Goal: Information Seeking & Learning: Learn about a topic

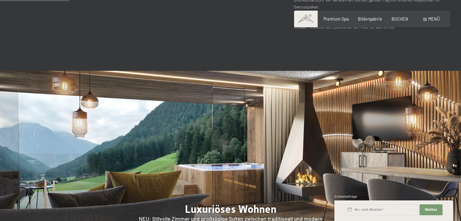
click at [340, 22] on div "Buchen Anfragen Premium Spa Bildergalerie BUCHEN Menü DE IT EN Gutschein Bilder…" at bounding box center [372, 19] width 135 height 6
click at [335, 21] on div "Premium Spa Bildergalerie BUCHEN" at bounding box center [361, 19] width 113 height 6
click at [332, 18] on span "Premium Spa" at bounding box center [335, 17] width 25 height 5
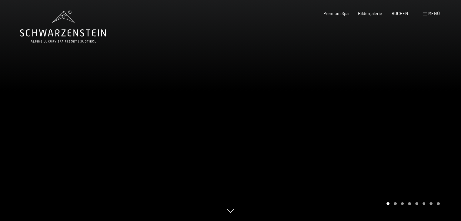
click at [427, 15] on span at bounding box center [425, 14] width 4 height 3
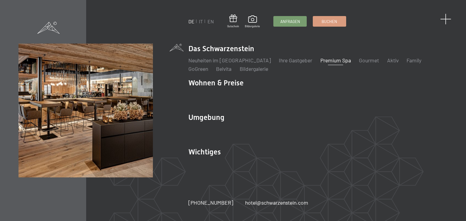
click at [444, 19] on span at bounding box center [445, 19] width 11 height 11
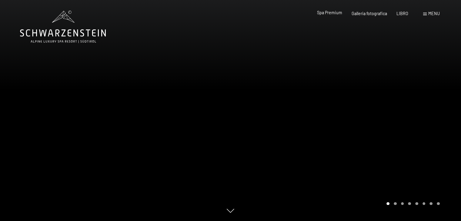
click at [333, 13] on font "Spa Premium" at bounding box center [329, 12] width 25 height 5
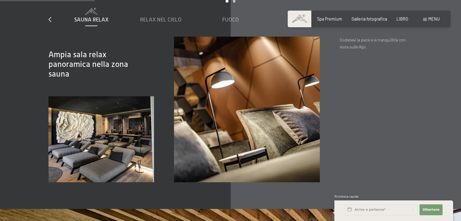
scroll to position [780, 0]
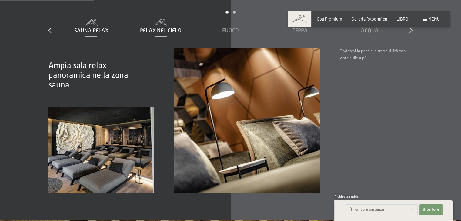
click at [160, 33] on font "Relax nel cielo" at bounding box center [161, 31] width 42 height 6
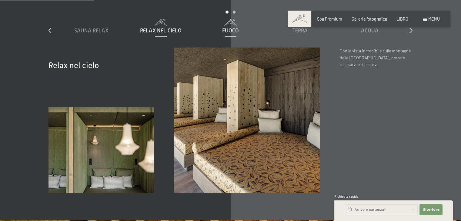
click at [228, 29] on font "Fuoco" at bounding box center [230, 31] width 17 height 6
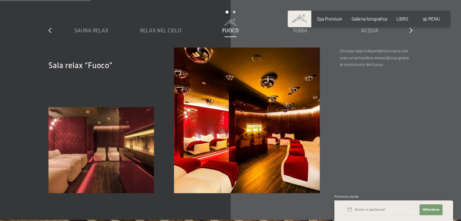
scroll to position [752, 0]
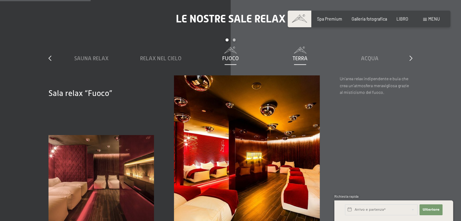
click at [303, 59] on font "Terra" at bounding box center [300, 58] width 15 height 6
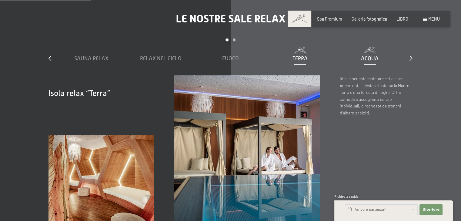
click at [370, 50] on span at bounding box center [370, 50] width 64 height 7
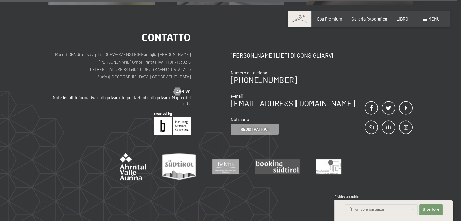
scroll to position [3289, 0]
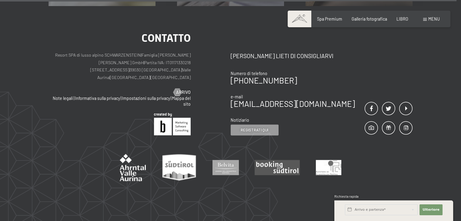
click at [428, 21] on font "menu" at bounding box center [434, 18] width 12 height 5
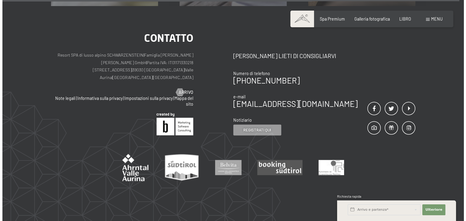
scroll to position [3299, 0]
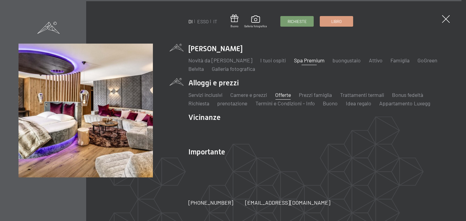
click at [284, 94] on font "Offerte" at bounding box center [283, 95] width 16 height 7
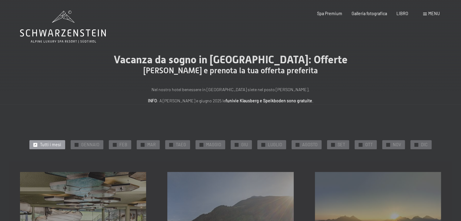
click at [428, 13] on div "menu" at bounding box center [431, 14] width 17 height 6
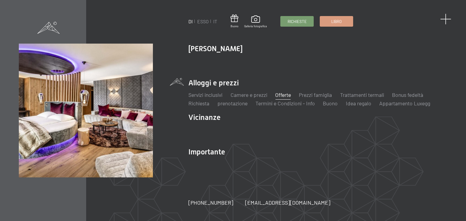
click at [445, 21] on span at bounding box center [445, 19] width 11 height 11
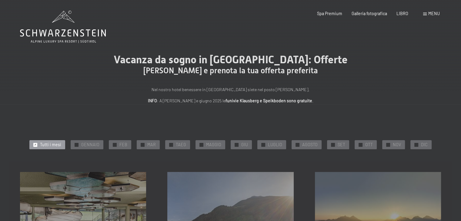
click at [429, 15] on font "menu" at bounding box center [434, 13] width 12 height 5
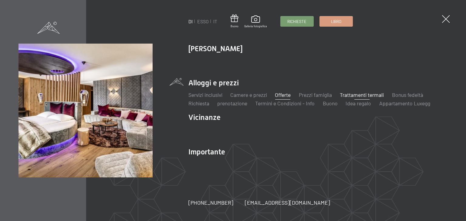
click at [365, 96] on font "Trattamenti termali" at bounding box center [362, 95] width 44 height 7
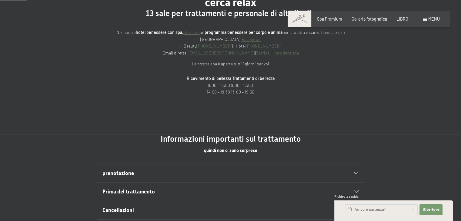
scroll to position [298, 0]
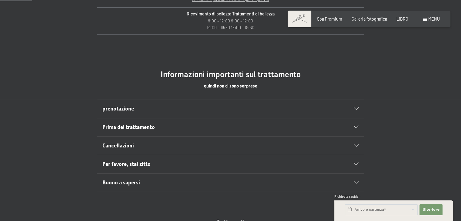
click at [214, 104] on div "prenotazione" at bounding box center [230, 109] width 256 height 18
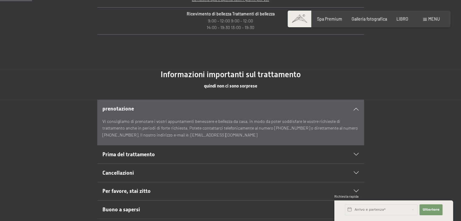
click at [214, 104] on div "prenotazione" at bounding box center [230, 109] width 256 height 18
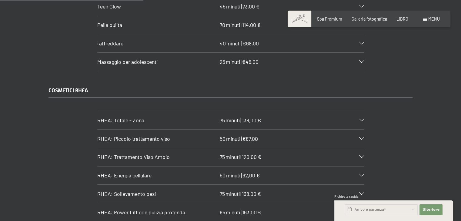
scroll to position [1249, 0]
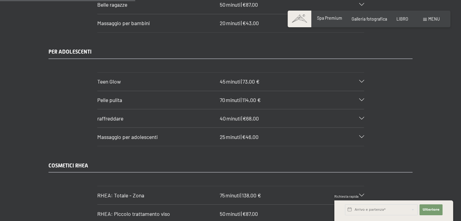
click at [336, 19] on font "Spa Premium" at bounding box center [329, 17] width 25 height 5
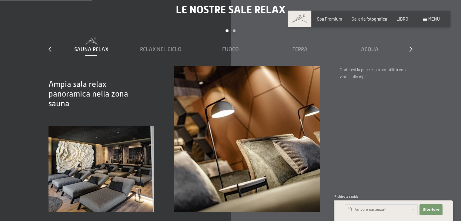
scroll to position [765, 0]
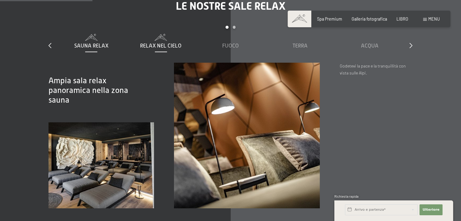
click at [166, 41] on div "Relax nel cielo" at bounding box center [161, 41] width 64 height 15
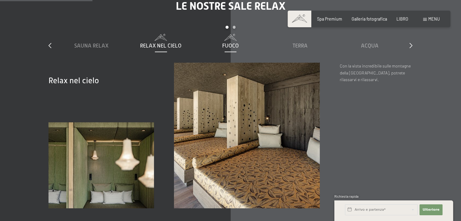
click at [230, 43] on font "Fuoco" at bounding box center [230, 46] width 17 height 6
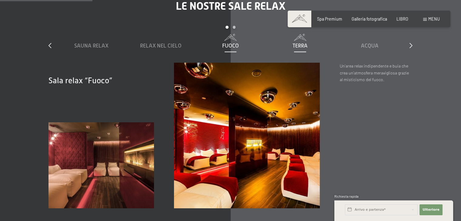
click at [300, 44] on font "Terra" at bounding box center [300, 46] width 15 height 6
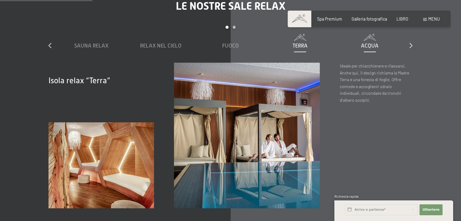
click at [367, 40] on div "Acqua" at bounding box center [370, 41] width 64 height 15
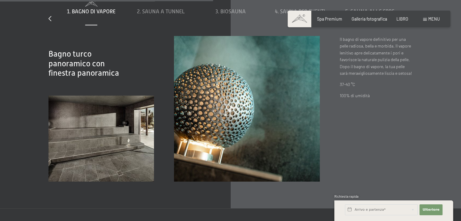
scroll to position [1737, 0]
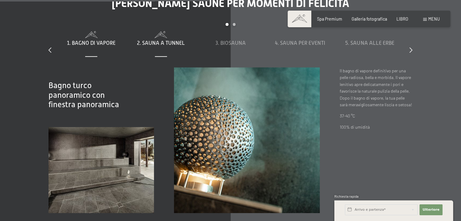
click at [149, 38] on div "2. Sauna a tunnel" at bounding box center [161, 42] width 64 height 23
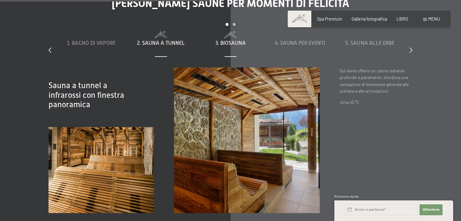
click at [224, 38] on div "3. Biosauna" at bounding box center [230, 42] width 64 height 23
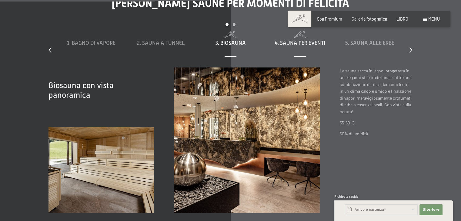
click at [292, 42] on font "4. Sauna per eventi" at bounding box center [300, 43] width 50 height 6
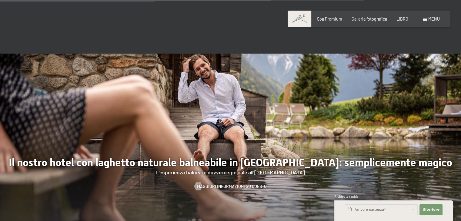
scroll to position [1940, 0]
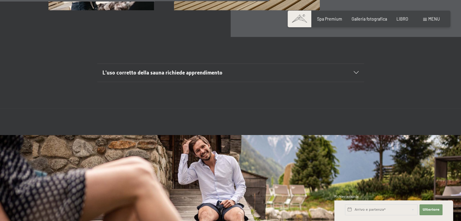
click at [352, 72] on div at bounding box center [353, 73] width 12 height 3
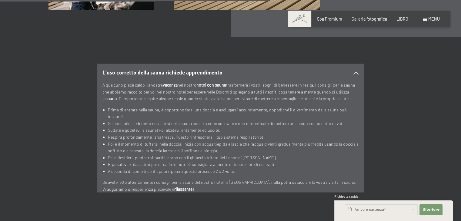
click at [352, 72] on div at bounding box center [353, 73] width 12 height 3
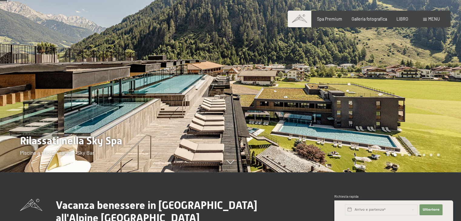
scroll to position [0, 0]
